Goal: Transaction & Acquisition: Purchase product/service

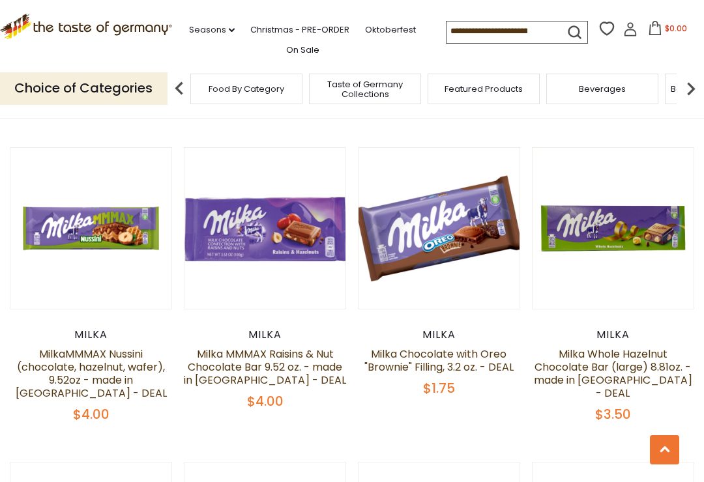
scroll to position [1271, 0]
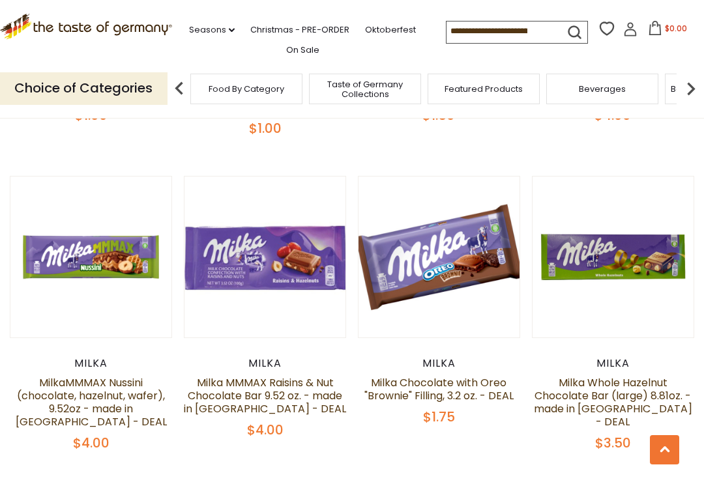
click at [492, 31] on input at bounding box center [501, 30] width 110 height 18
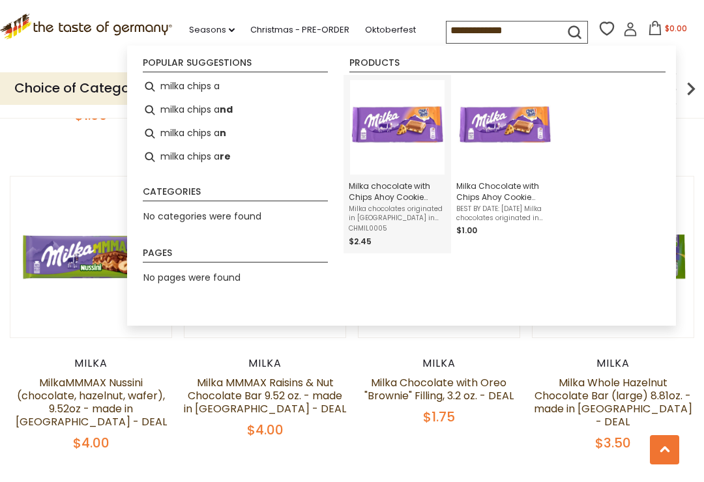
type input "**********"
click at [394, 126] on img "Milka chocolate with Chips Ahoy Cookie filling 3.5 oz. - made in Germany" at bounding box center [397, 127] width 94 height 94
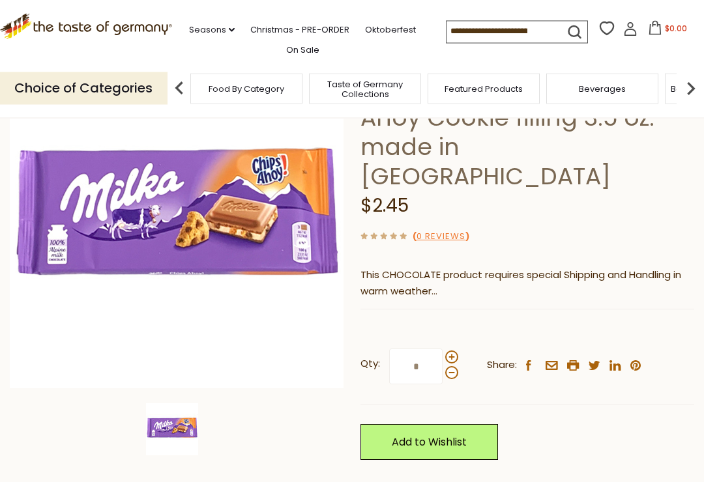
scroll to position [145, 0]
click at [457, 351] on span at bounding box center [451, 357] width 13 height 13
click at [442, 349] on input "*" at bounding box center [415, 367] width 53 height 36
type input "*"
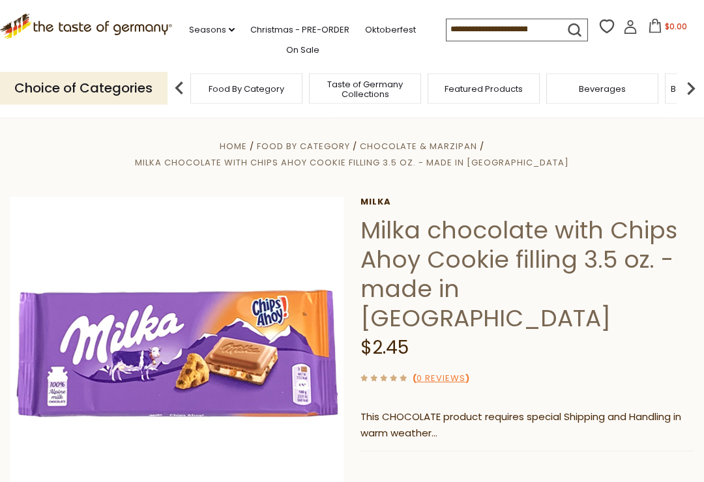
scroll to position [0, 0]
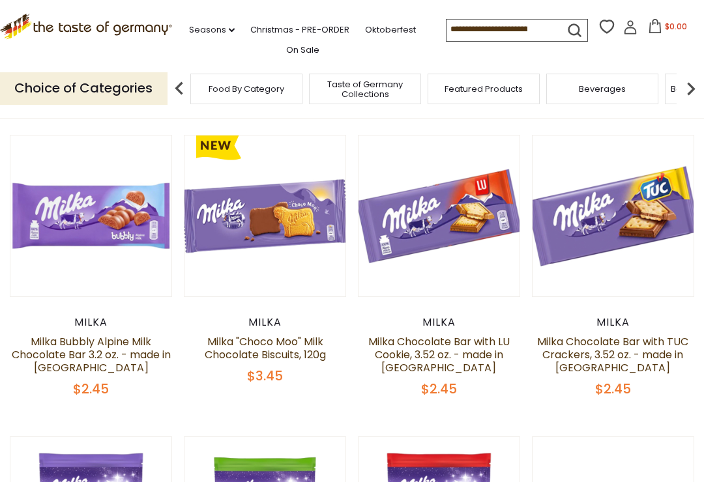
click at [497, 27] on input at bounding box center [501, 29] width 110 height 18
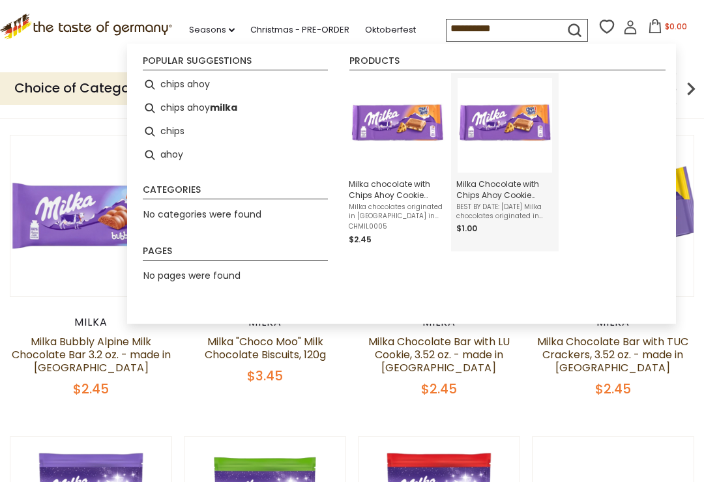
type input "**********"
click at [529, 122] on img "Milka Chocolate with Chips Ahoy Cookie filling 3.5 oz. - made in Germany - DEAL" at bounding box center [504, 125] width 94 height 94
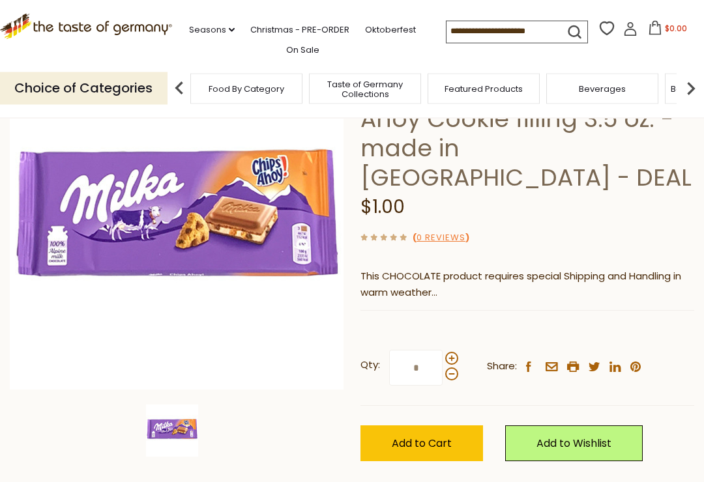
scroll to position [126, 0]
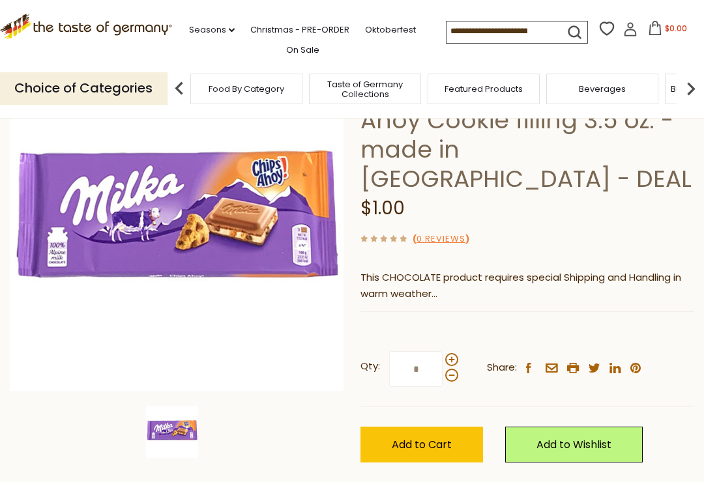
click at [453, 353] on span at bounding box center [451, 359] width 13 height 13
click at [442, 351] on input "*" at bounding box center [415, 369] width 53 height 36
type input "*"
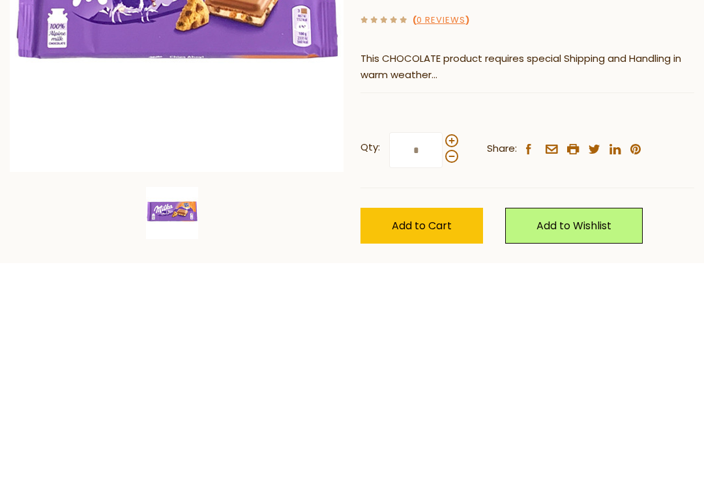
click at [452, 427] on button "Add to Cart" at bounding box center [421, 445] width 122 height 36
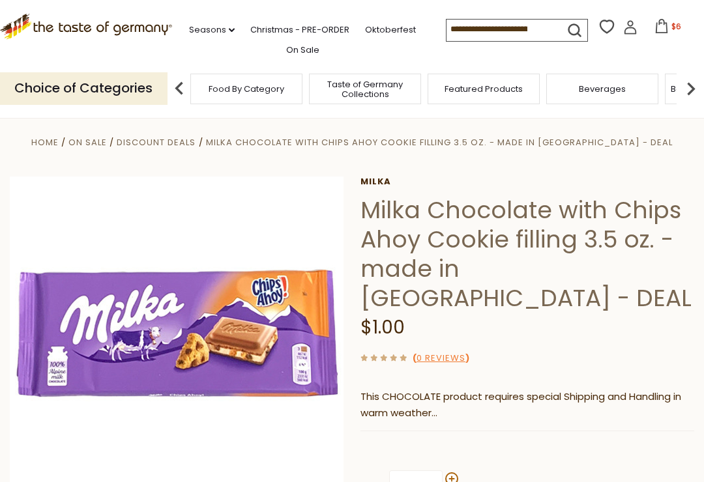
scroll to position [0, 0]
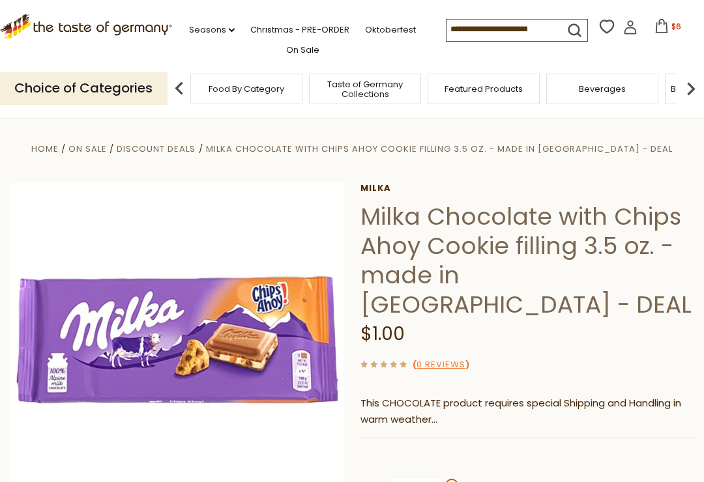
click at [654, 27] on icon at bounding box center [661, 26] width 14 height 14
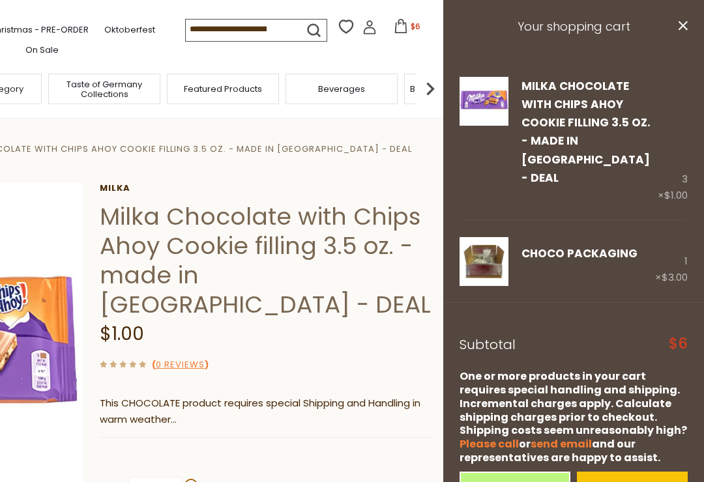
scroll to position [6, 0]
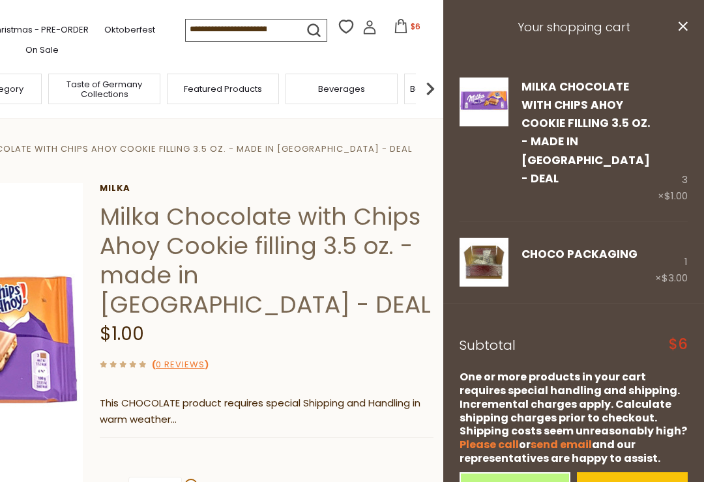
click at [489, 238] on img at bounding box center [483, 262] width 49 height 49
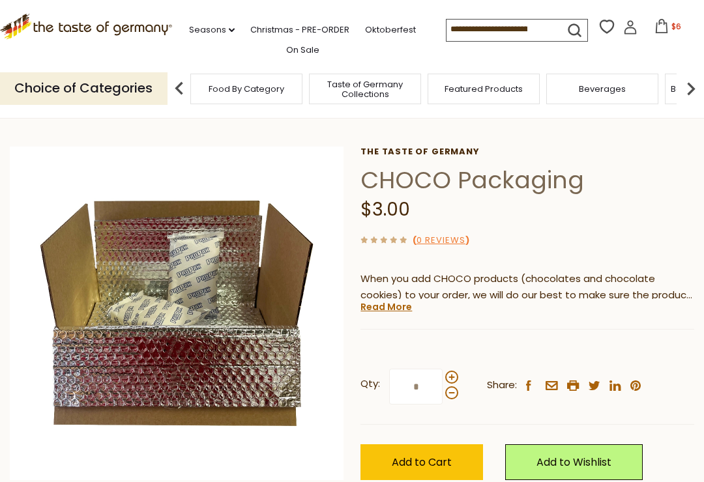
scroll to position [36, 0]
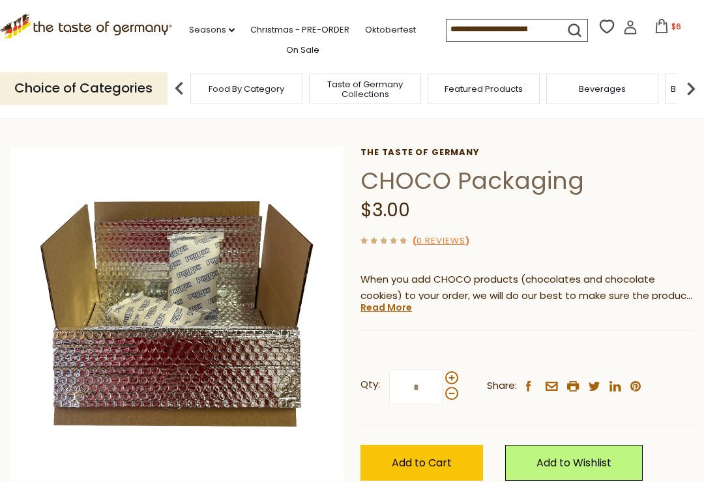
click at [304, 44] on link "On Sale" at bounding box center [302, 50] width 33 height 14
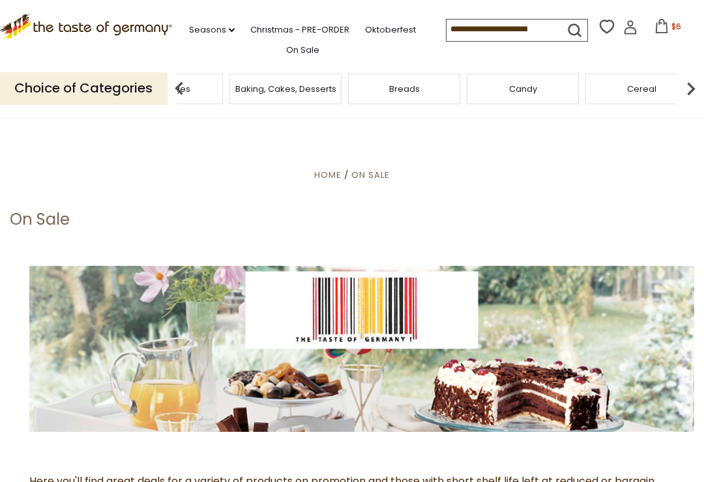
click at [336, 84] on span "Baking, Cakes, Desserts" at bounding box center [285, 89] width 101 height 10
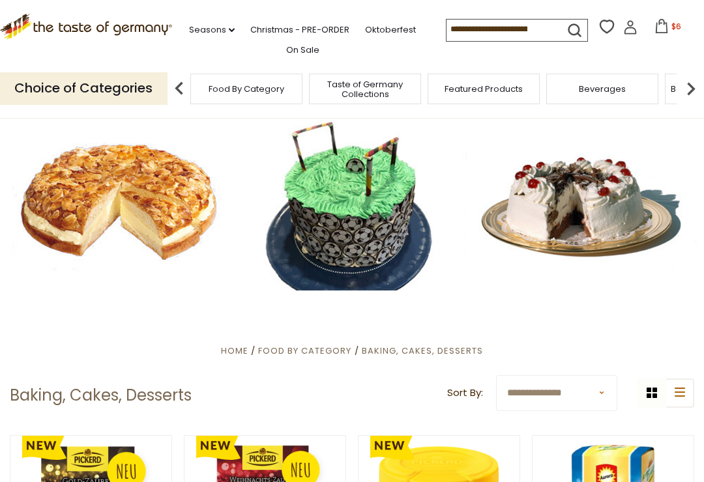
click at [189, 18] on li "Seasons dropdown_arrow All Seasons Recipes Game Day [DATE] [DATE] [DATE][PERSON…" at bounding box center [218, 28] width 59 height 20
click at [204, 23] on link "Seasons dropdown_arrow" at bounding box center [212, 30] width 46 height 14
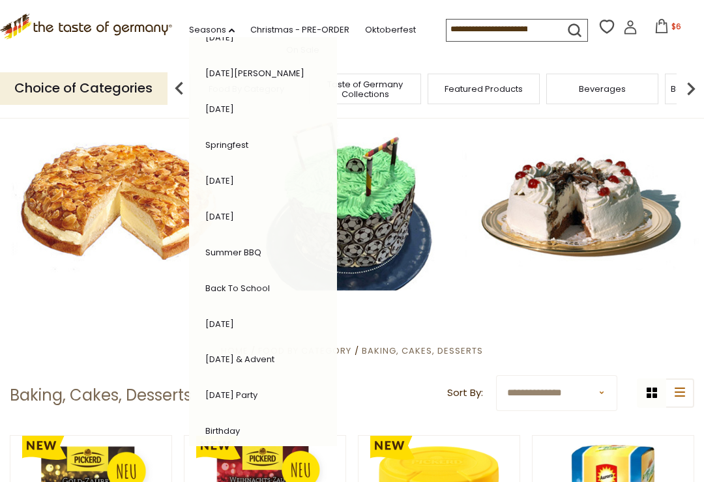
scroll to position [171, 0]
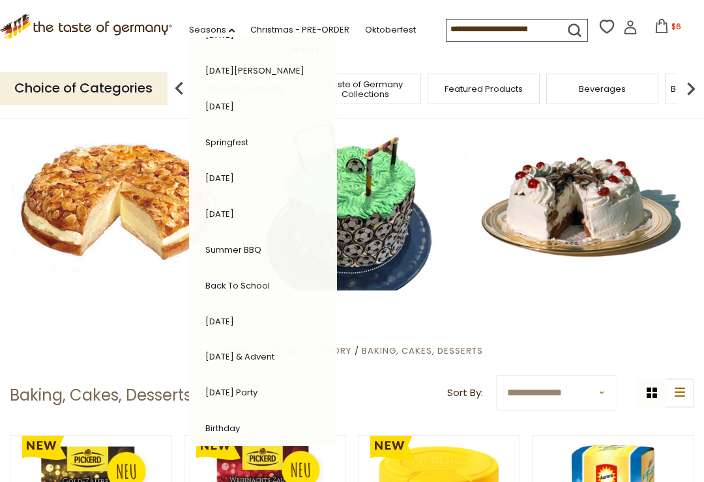
click at [238, 308] on li "[DATE]" at bounding box center [255, 321] width 112 height 26
click at [221, 315] on link "[DATE]" at bounding box center [219, 321] width 29 height 12
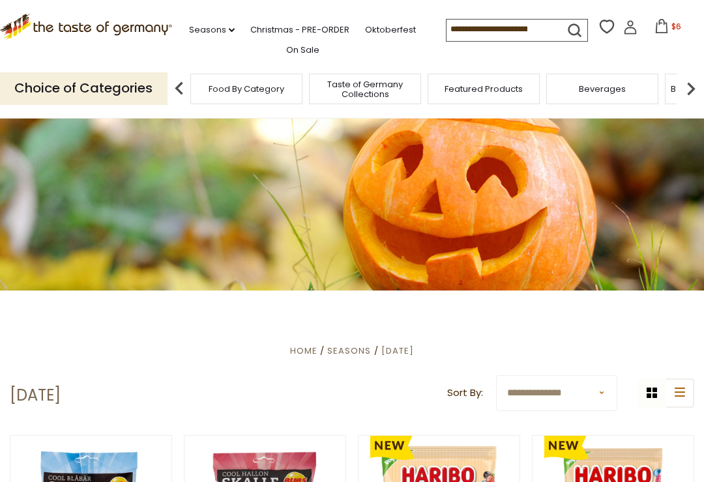
click at [229, 28] on icon at bounding box center [232, 30] width 6 height 4
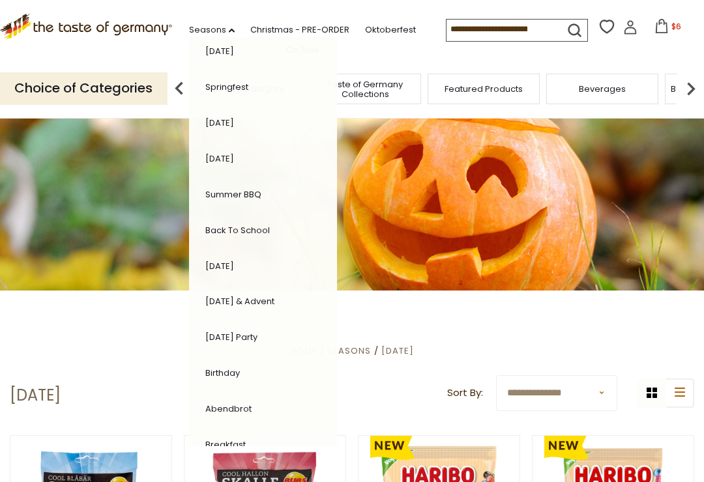
scroll to position [226, 0]
click at [232, 360] on li "Birthday" at bounding box center [255, 373] width 112 height 26
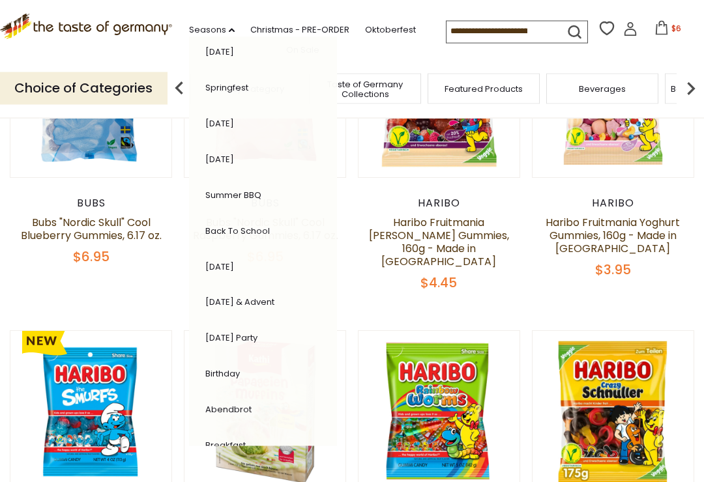
scroll to position [420, 0]
click at [222, 367] on link "Birthday" at bounding box center [222, 373] width 35 height 12
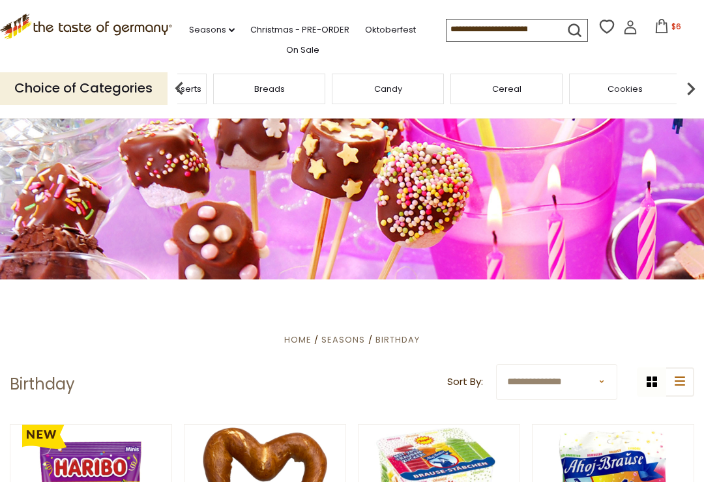
click at [201, 89] on span "Baking, Cakes, Desserts" at bounding box center [150, 89] width 101 height 10
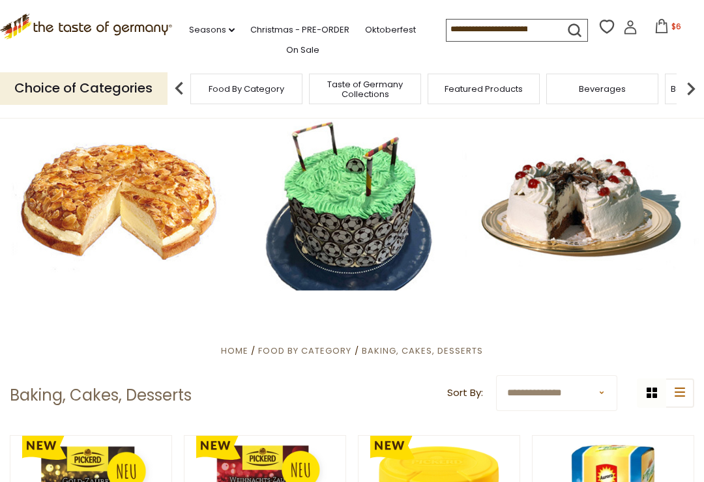
click at [696, 79] on img at bounding box center [691, 89] width 26 height 26
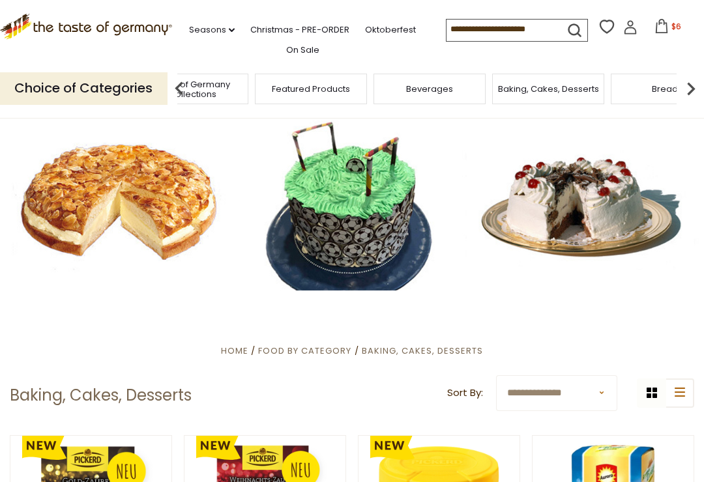
click at [695, 84] on img at bounding box center [691, 89] width 26 height 26
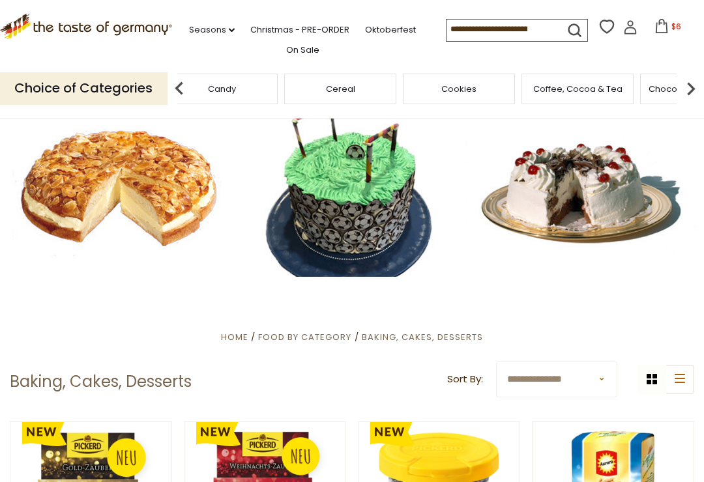
scroll to position [15, 0]
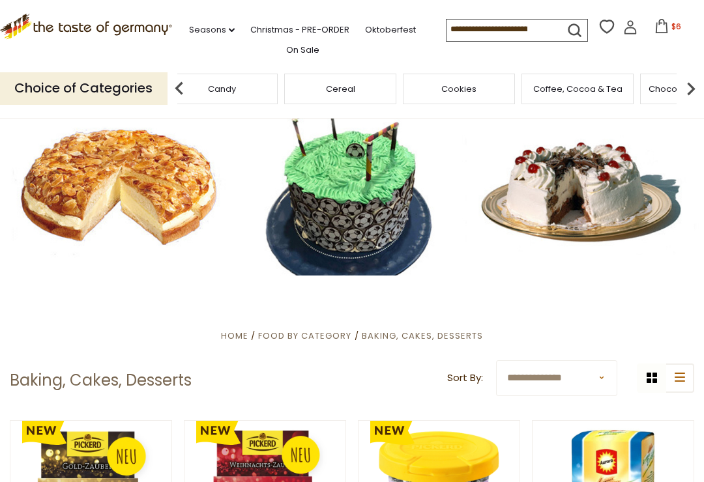
click at [284, 79] on div "Cereal" at bounding box center [340, 89] width 112 height 31
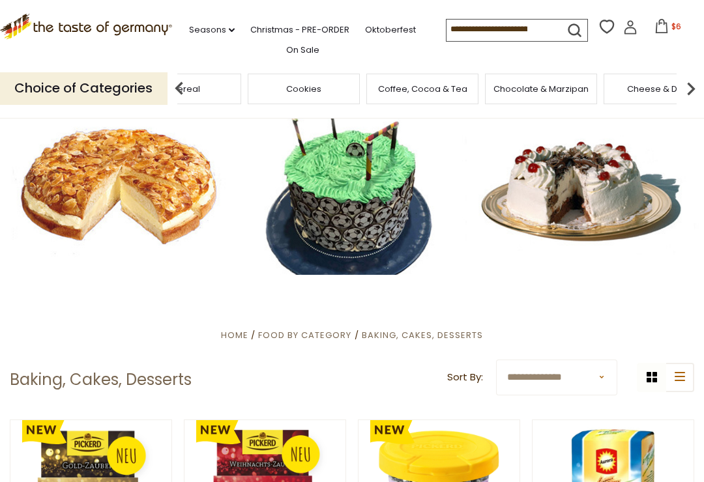
scroll to position [0, 0]
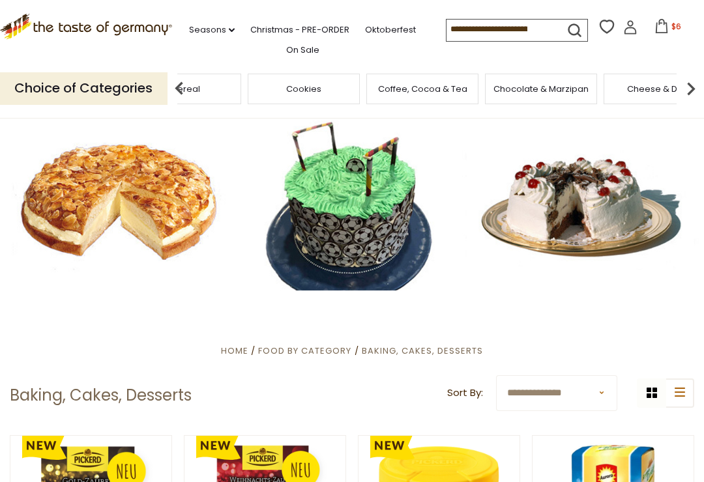
click at [499, 30] on input at bounding box center [501, 29] width 110 height 18
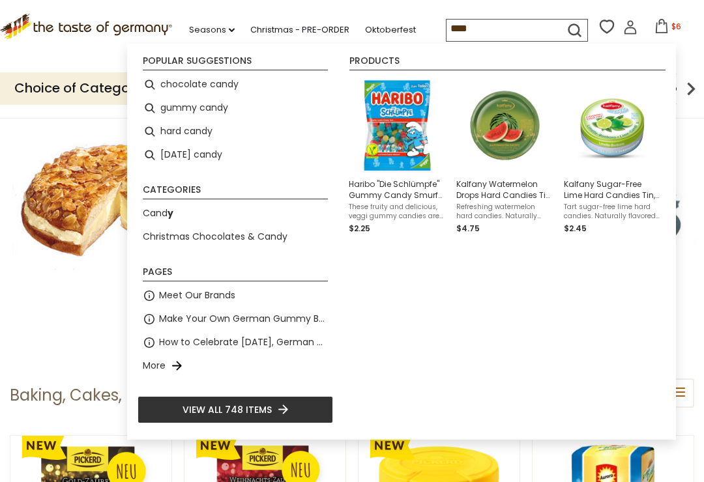
type input "*****"
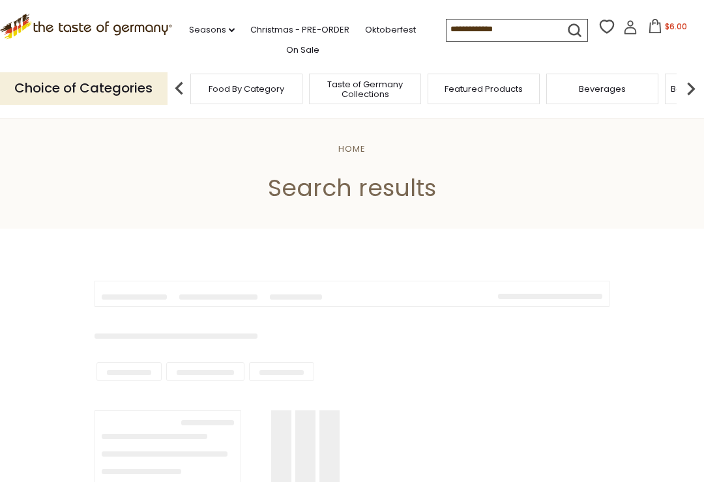
type input "*****"
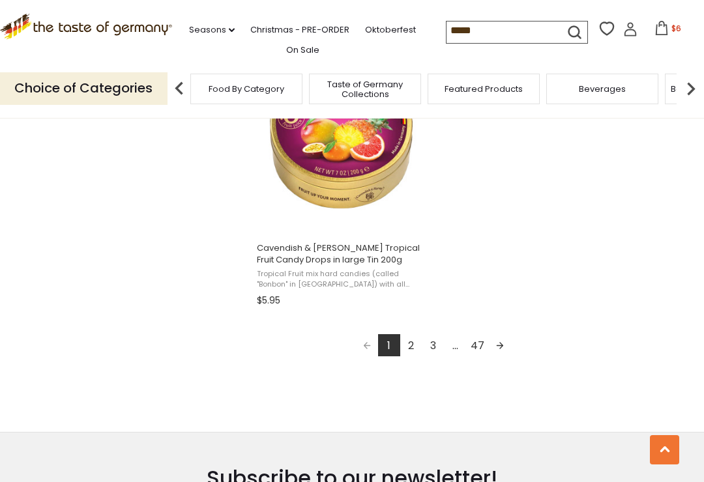
scroll to position [2315, 0]
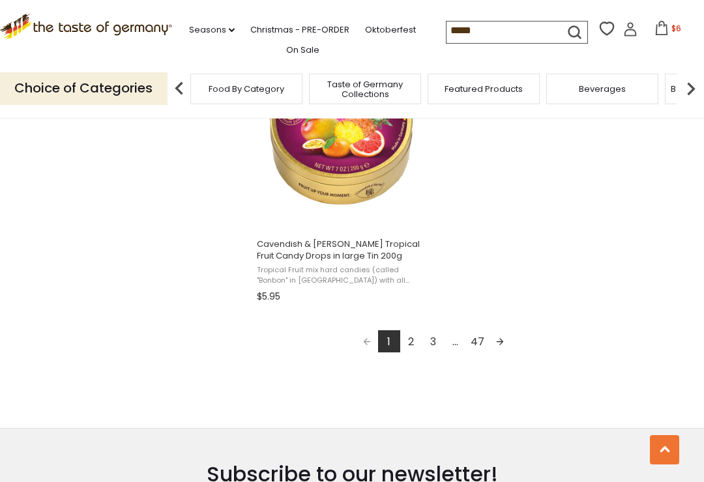
click at [415, 348] on link "2" at bounding box center [411, 341] width 22 height 22
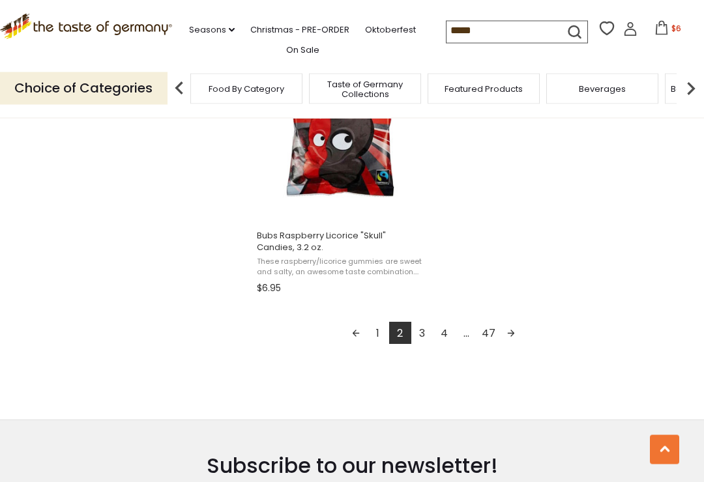
scroll to position [2325, 0]
click at [426, 334] on link "3" at bounding box center [422, 333] width 22 height 22
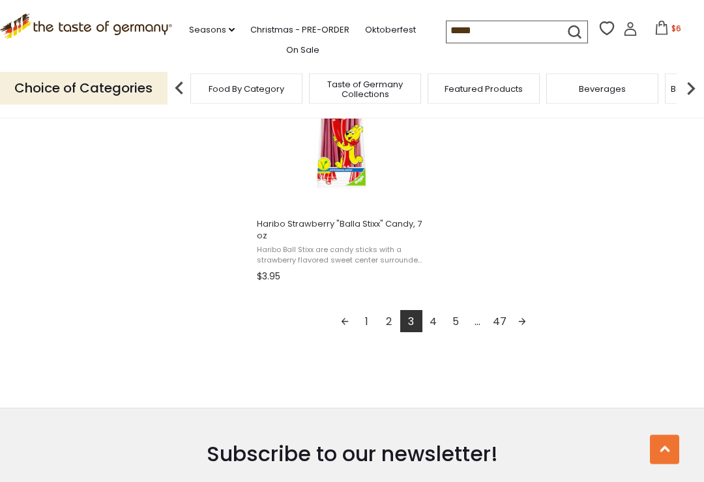
scroll to position [2335, 0]
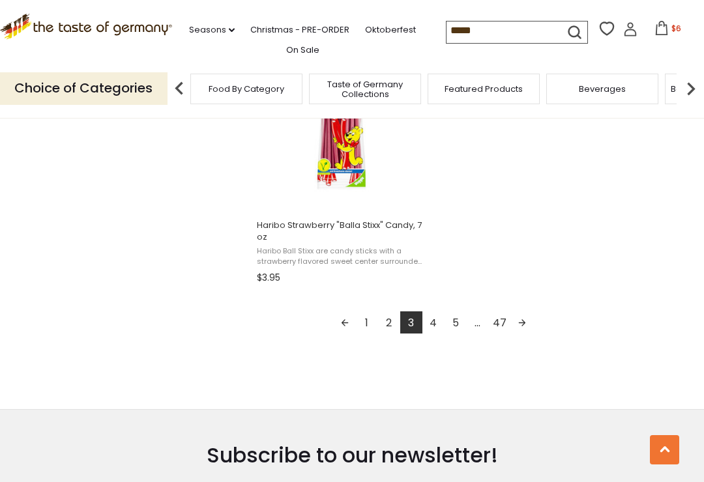
click at [526, 328] on link "Next page" at bounding box center [522, 322] width 22 height 22
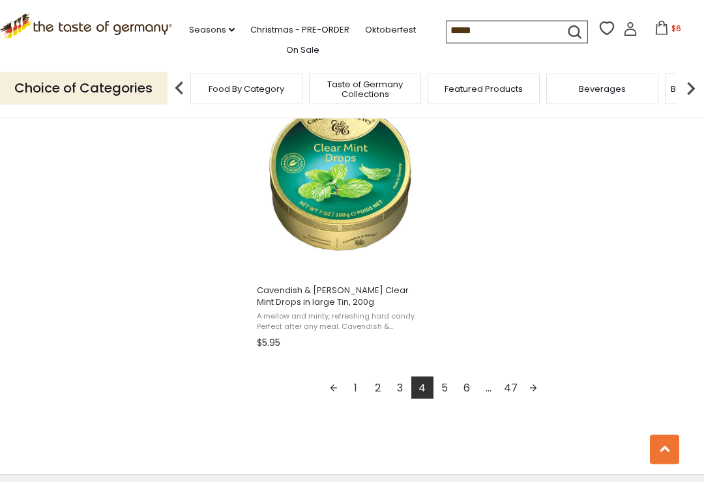
scroll to position [2270, 0]
click at [540, 388] on link "Next page" at bounding box center [533, 388] width 22 height 22
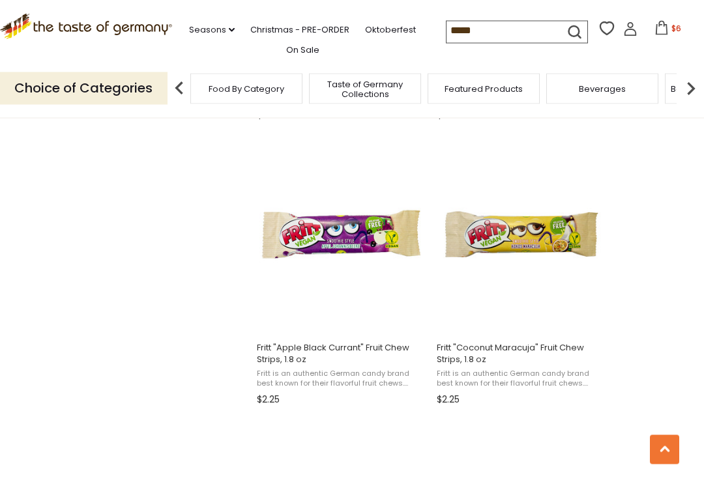
scroll to position [1652, 0]
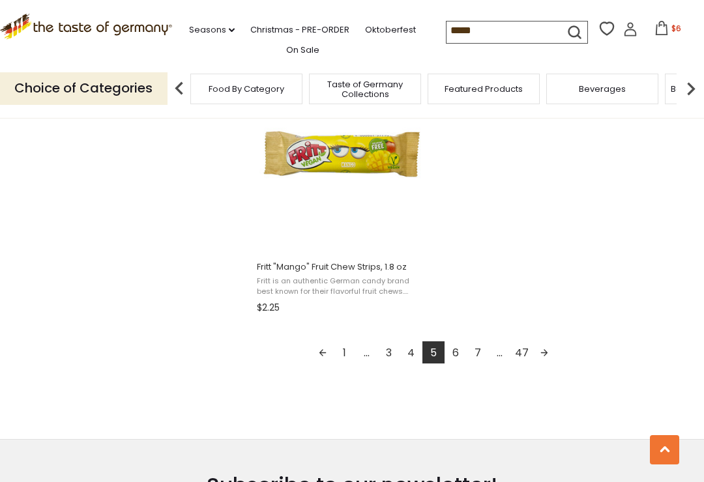
click at [551, 354] on link "Next page" at bounding box center [544, 352] width 22 height 22
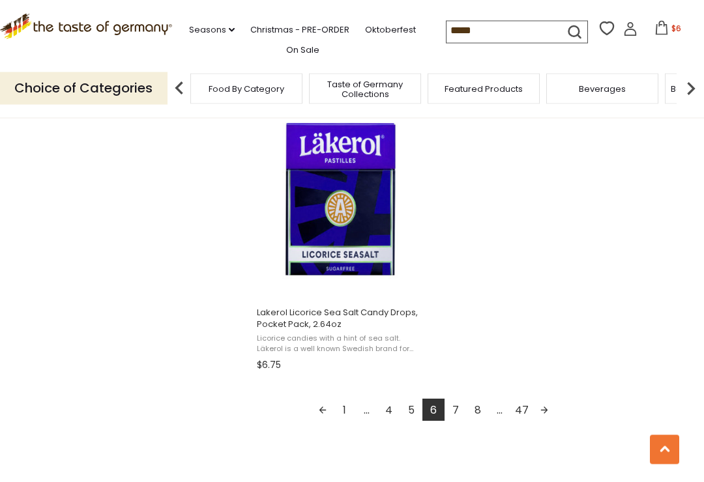
scroll to position [2248, 0]
click at [551, 408] on link "Next page" at bounding box center [544, 410] width 22 height 22
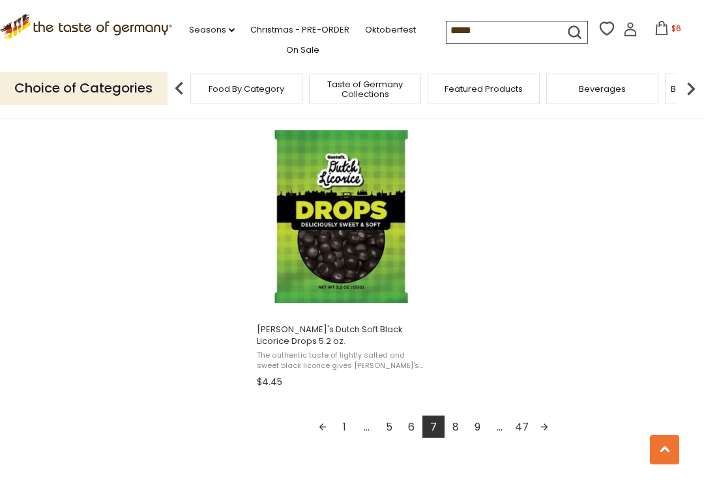
scroll to position [2253, 0]
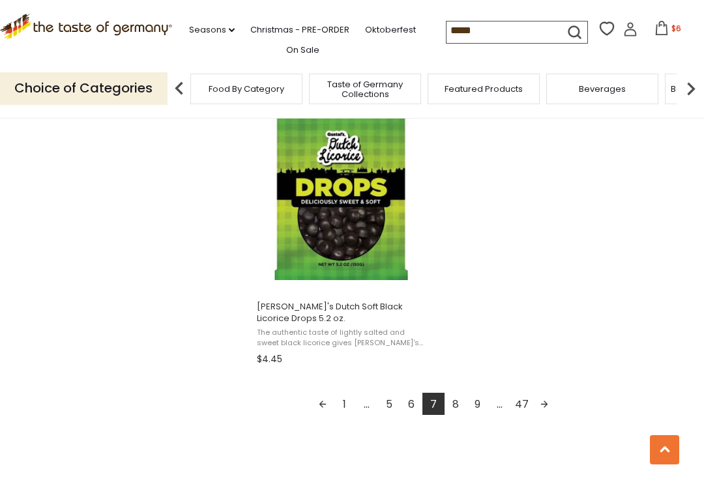
click at [552, 402] on link "Next page" at bounding box center [544, 404] width 22 height 22
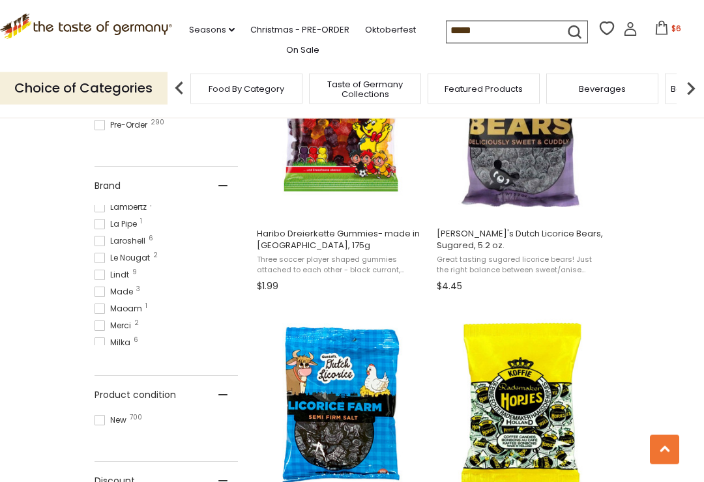
scroll to position [672, 0]
click at [102, 321] on div at bounding box center [99, 326] width 10 height 10
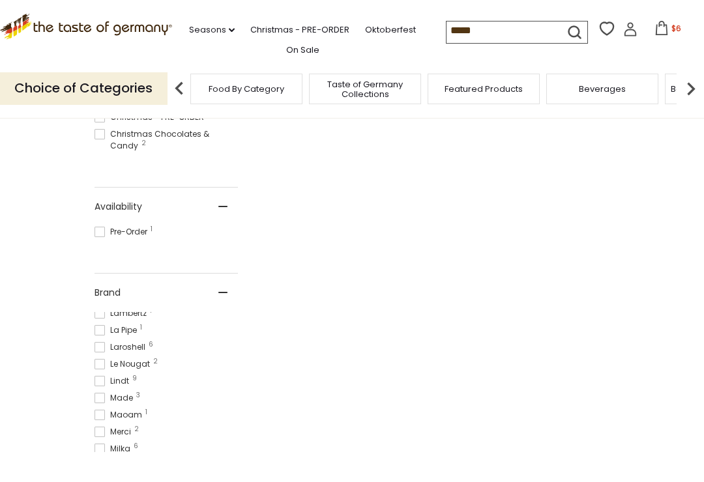
scroll to position [603, 0]
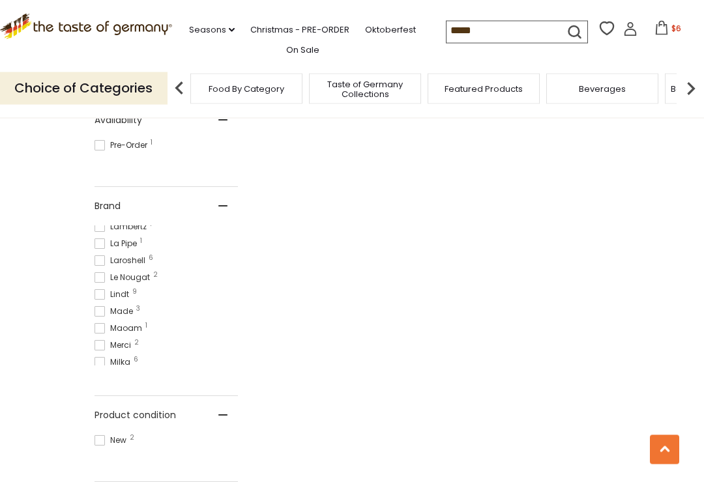
click at [110, 357] on span "Milka 6" at bounding box center [114, 363] width 40 height 12
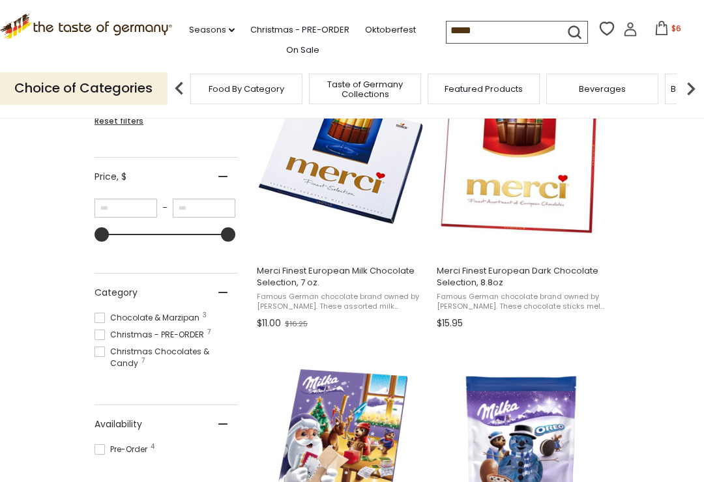
scroll to position [341, 0]
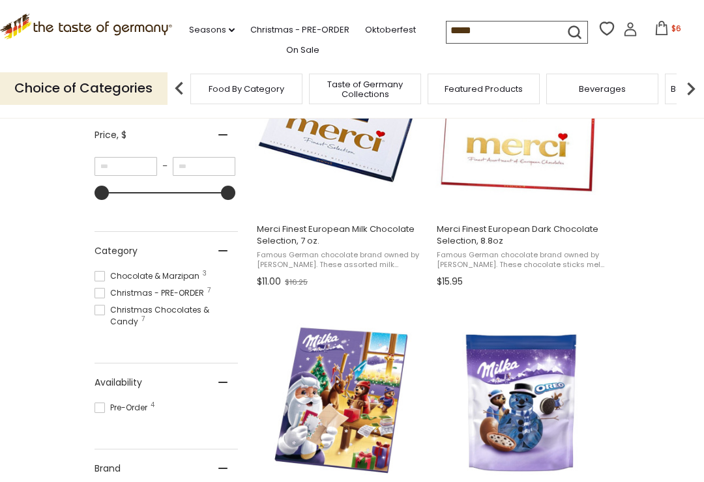
click at [402, 481] on button "View product" at bounding box center [340, 484] width 171 height 28
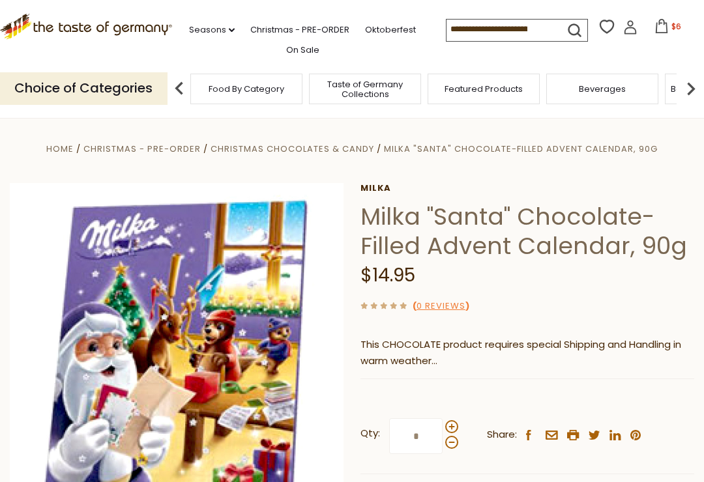
click at [671, 29] on span "$6" at bounding box center [676, 26] width 10 height 11
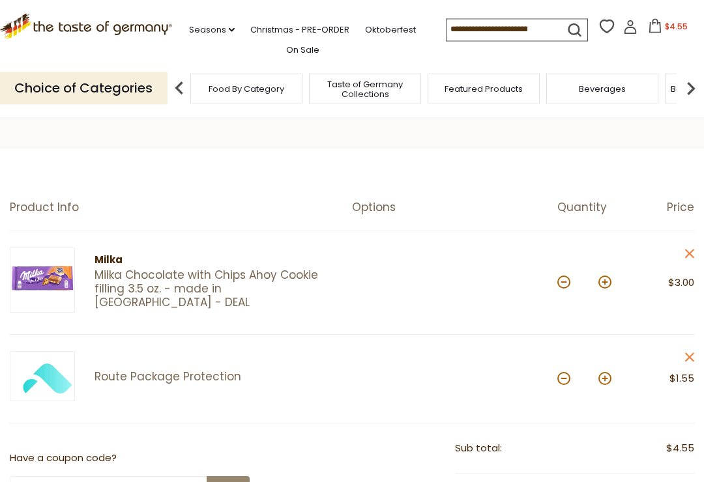
scroll to position [53, 0]
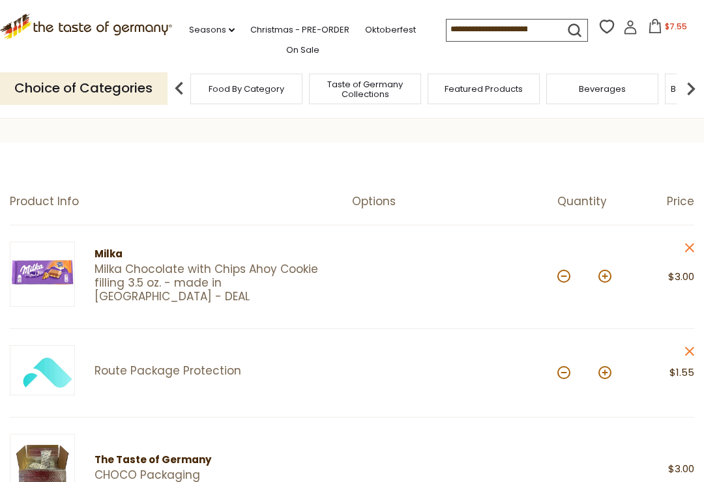
click at [606, 278] on button at bounding box center [604, 276] width 13 height 13
click at [609, 274] on button at bounding box center [604, 276] width 13 height 13
type input "*"
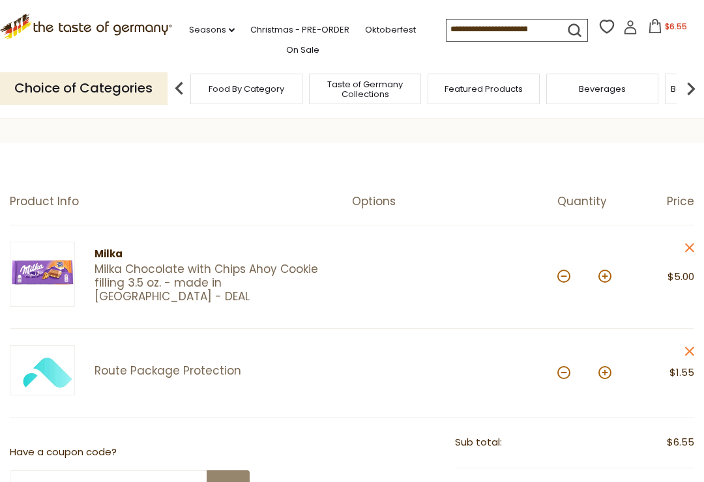
click at [605, 278] on button at bounding box center [604, 276] width 13 height 13
type input "*"
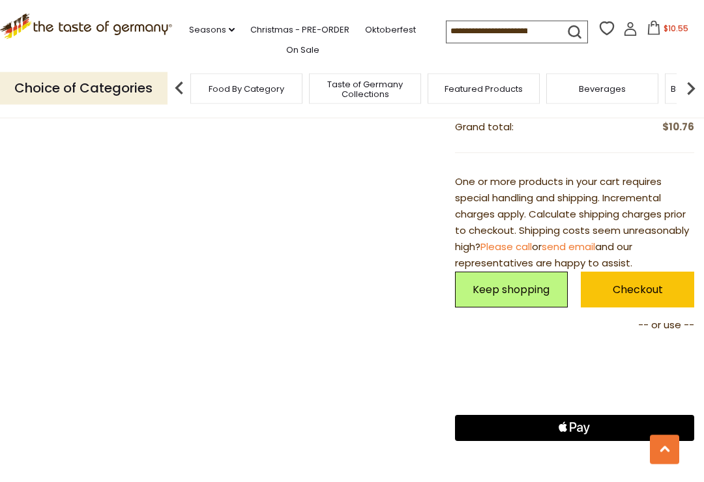
scroll to position [676, 0]
